Goal: Information Seeking & Learning: Learn about a topic

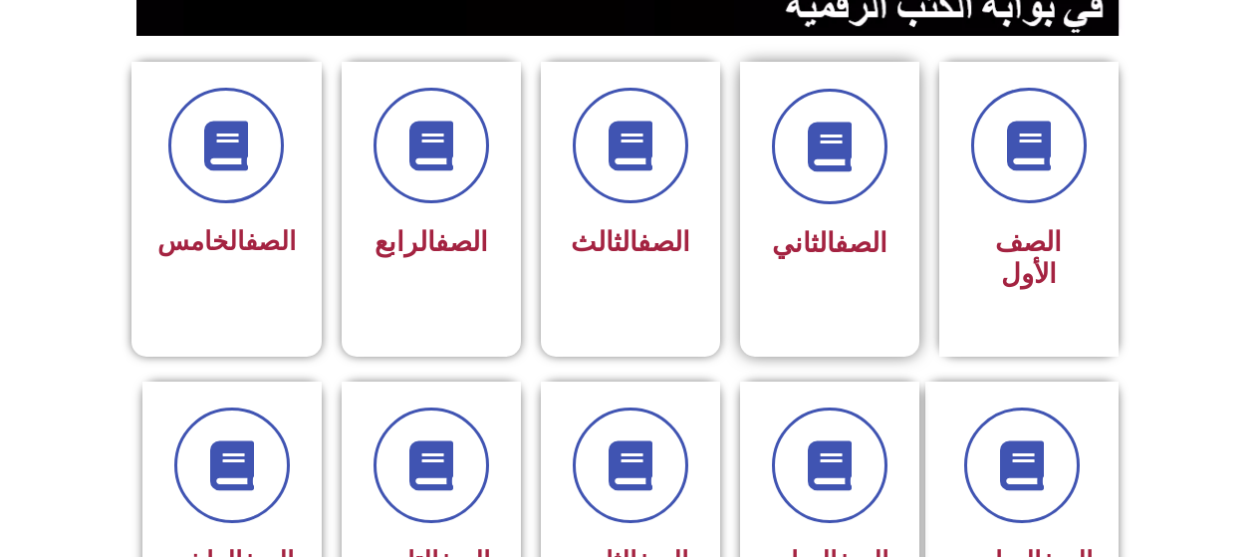
scroll to position [498, 0]
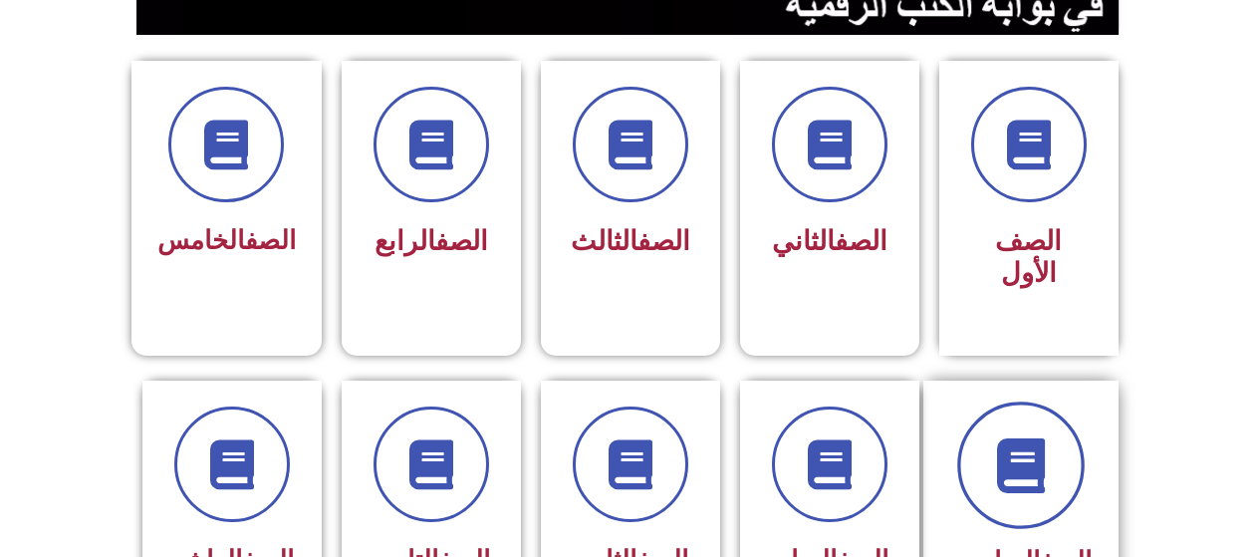
drag, startPoint x: 1054, startPoint y: 442, endPoint x: 1054, endPoint y: 430, distance: 12.0
click at [1048, 437] on icon at bounding box center [1020, 464] width 55 height 55
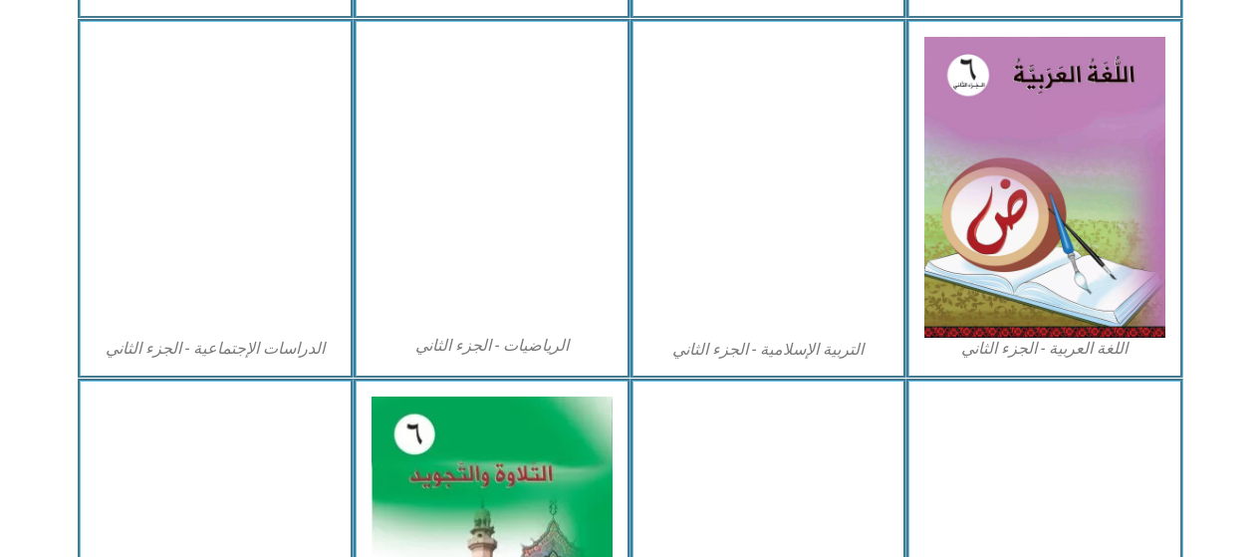
scroll to position [1219, 0]
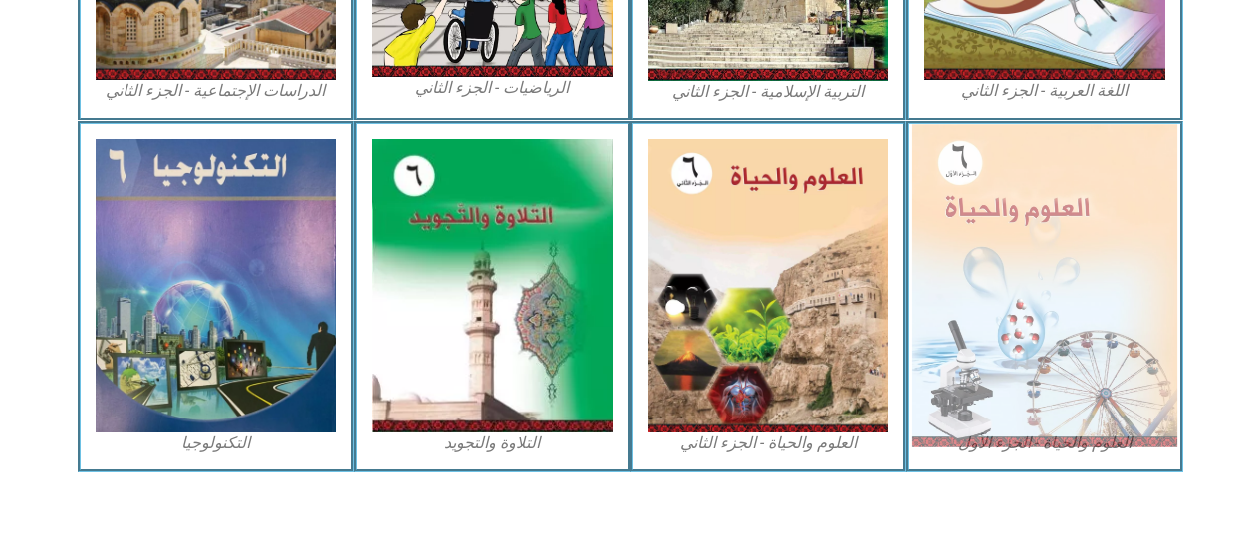
click at [1042, 317] on img at bounding box center [1044, 285] width 265 height 323
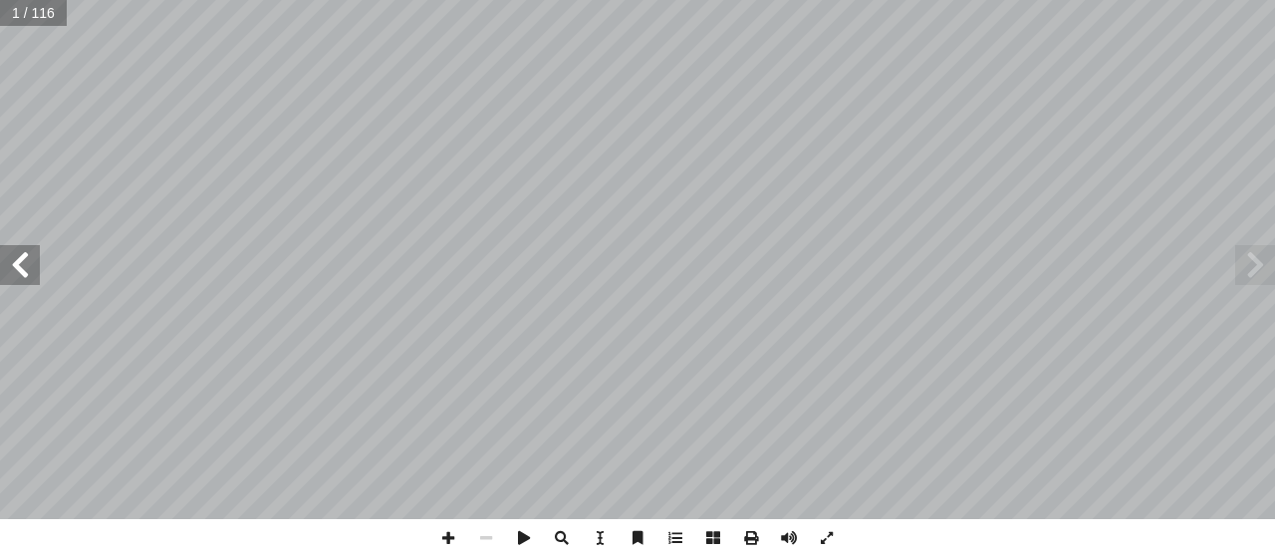
click at [31, 260] on span at bounding box center [20, 265] width 40 height 40
click at [18, 261] on span at bounding box center [20, 265] width 40 height 40
click at [19, 260] on span at bounding box center [20, 265] width 40 height 40
click at [19, 258] on span at bounding box center [20, 265] width 40 height 40
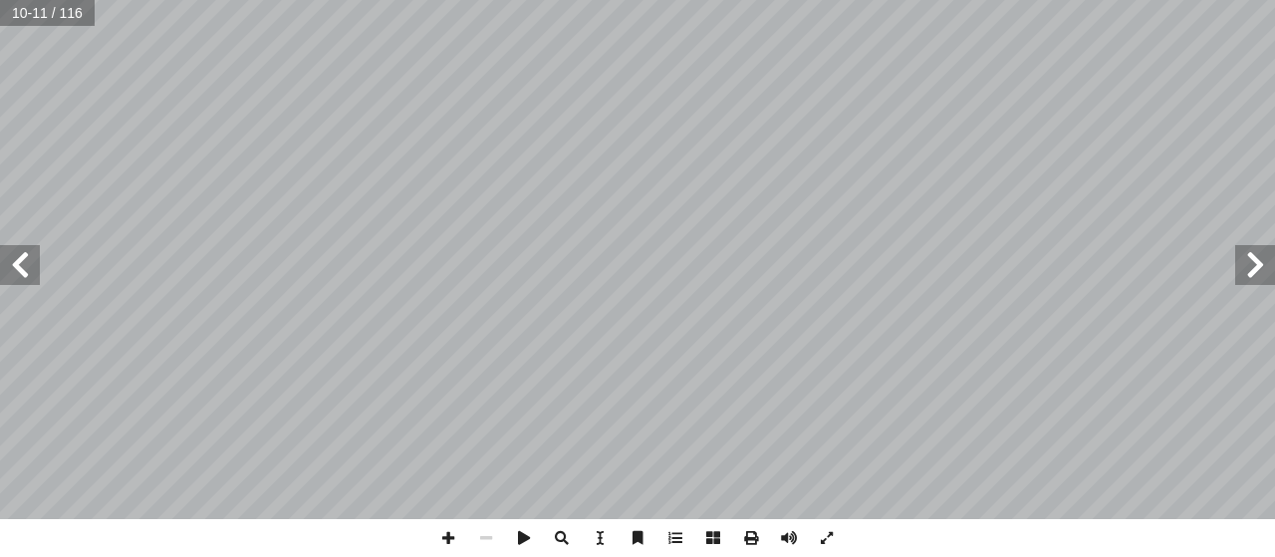
click at [20, 255] on span at bounding box center [20, 265] width 40 height 40
click at [50, 301] on div "١٠ الحياة ُ عتبة :) نشاط (2 جيب: أ تي و� آ ل� � َ ص ّ لن � أ قر� أ � * روي ُ ك …" at bounding box center [637, 259] width 1275 height 519
click at [447, 531] on span at bounding box center [448, 538] width 38 height 38
click at [446, 533] on span at bounding box center [448, 538] width 38 height 38
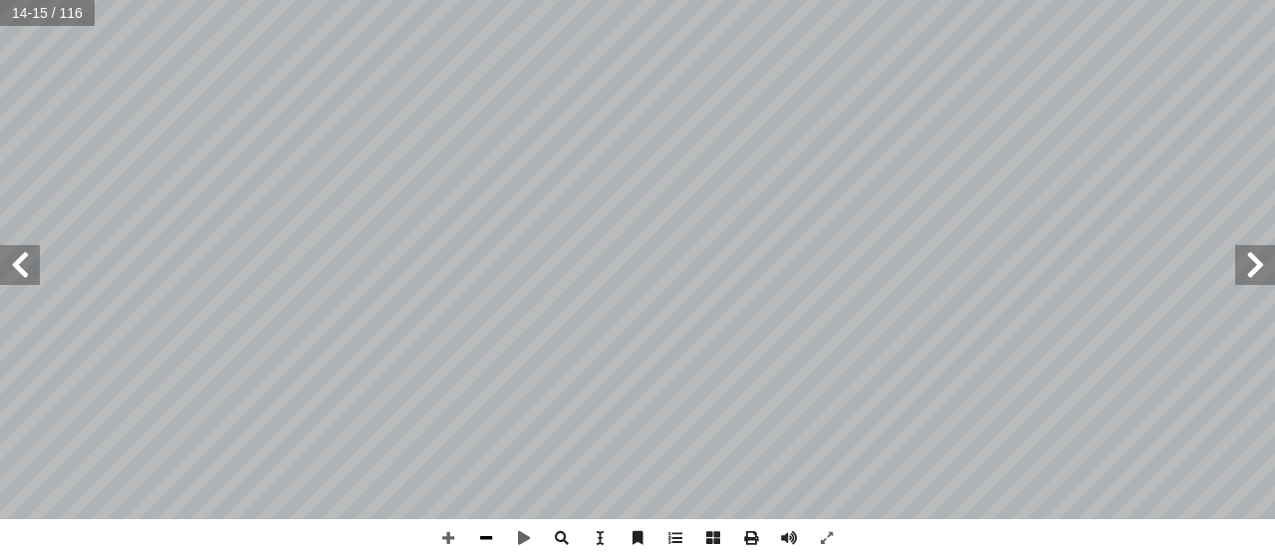
click at [483, 541] on span at bounding box center [486, 538] width 38 height 38
